Goal: Task Accomplishment & Management: Manage account settings

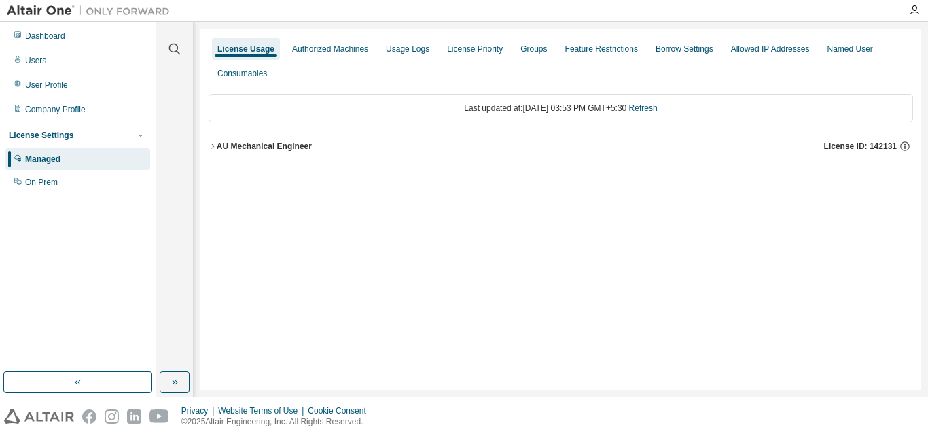
click at [234, 141] on div "AU Mechanical Engineer" at bounding box center [264, 146] width 95 height 11
click at [264, 152] on button "AU Mechanical Engineer License ID: 142131" at bounding box center [561, 146] width 705 height 30
click at [241, 135] on button "AU Mechanical Engineer License ID: 142131" at bounding box center [561, 146] width 705 height 30
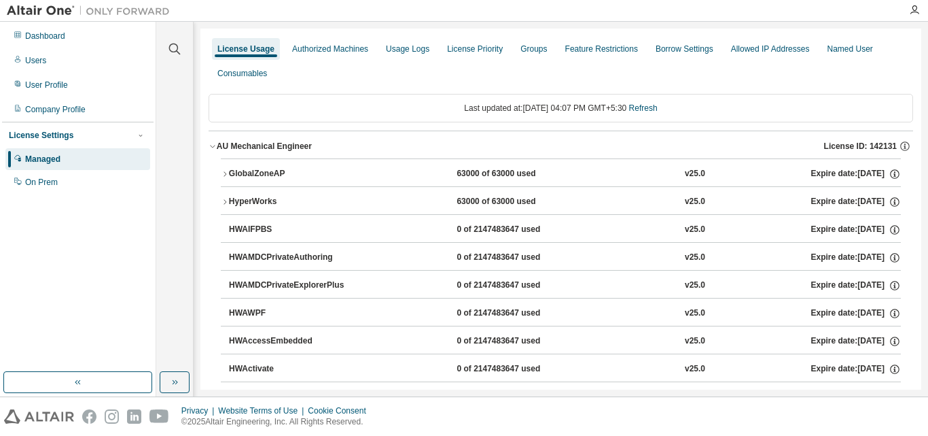
click at [256, 168] on div "GlobalZoneAP" at bounding box center [290, 174] width 122 height 12
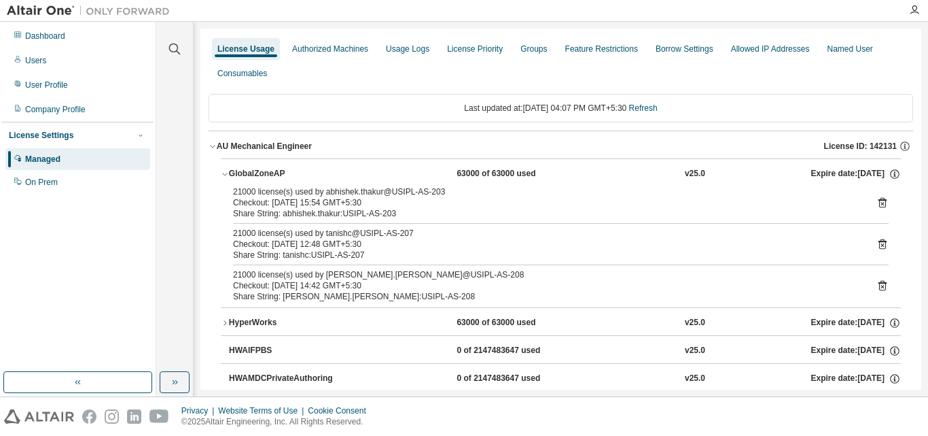
click at [256, 168] on div "GlobalZoneAP" at bounding box center [290, 174] width 122 height 12
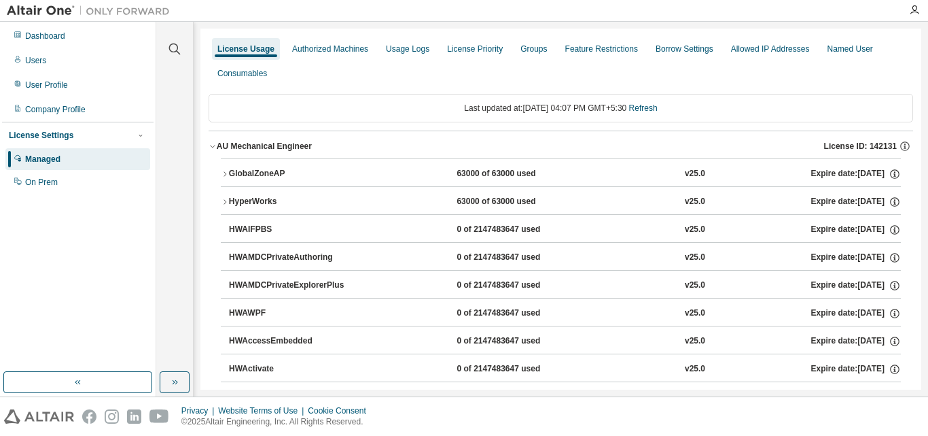
click at [458, 199] on div "63000 of 63000 used" at bounding box center [518, 202] width 122 height 12
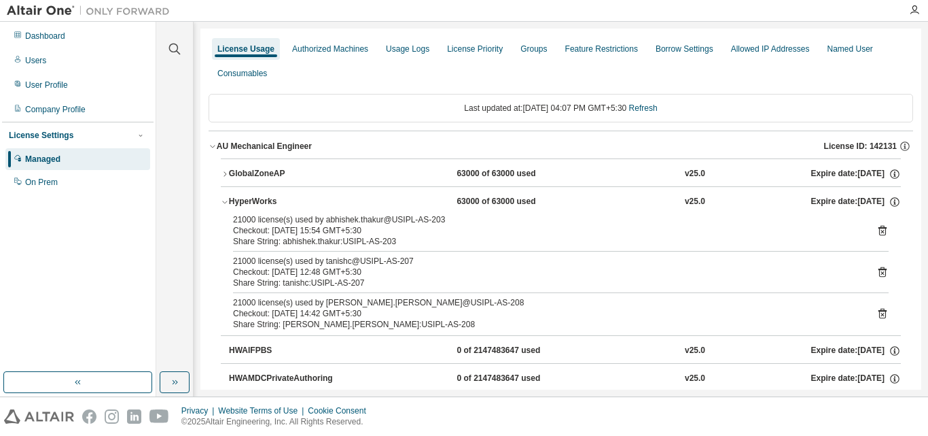
click at [24, 328] on div "Dashboard Users User Profile Company Profile License Settings Managed On Prem" at bounding box center [78, 209] width 156 height 374
click at [26, 315] on div "Dashboard Users User Profile Company Profile License Settings Managed On Prem" at bounding box center [78, 197] width 152 height 346
